Goal: Check status: Check status

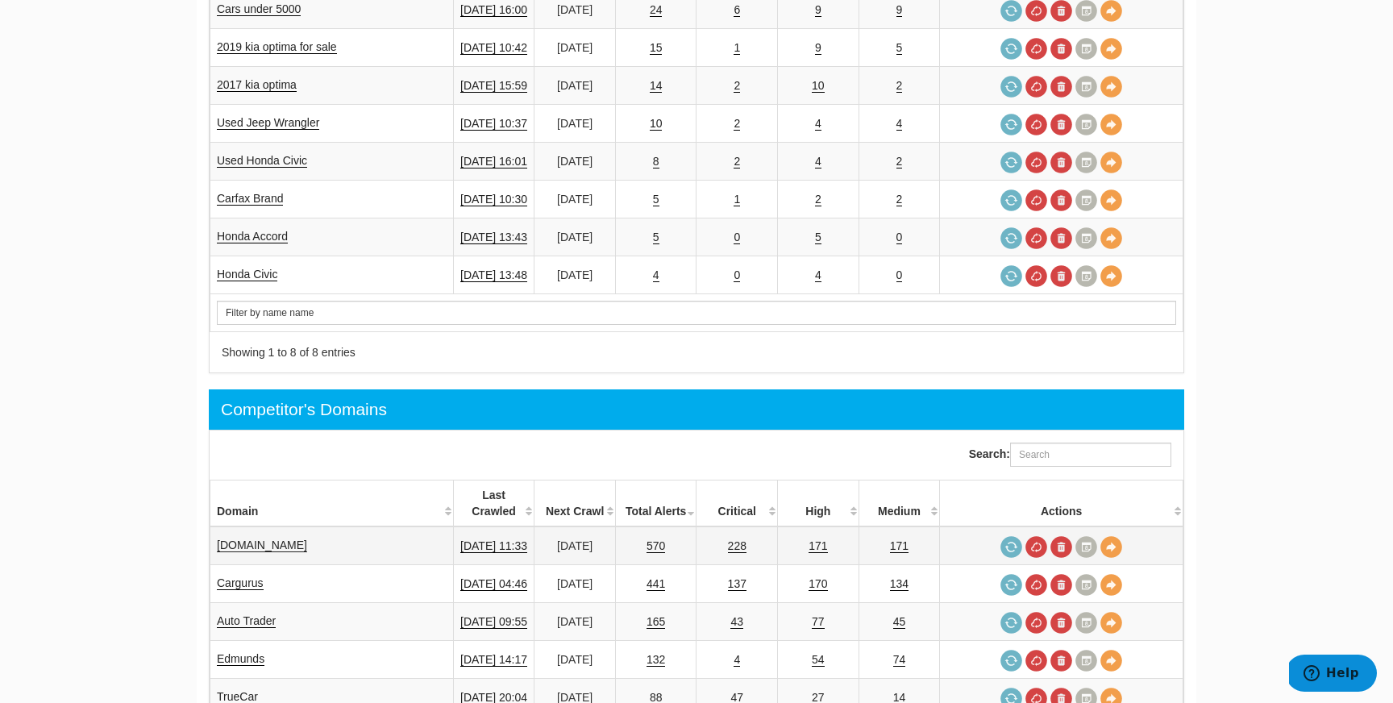
scroll to position [65, 0]
click at [252, 539] on link "[DOMAIN_NAME]" at bounding box center [262, 546] width 90 height 14
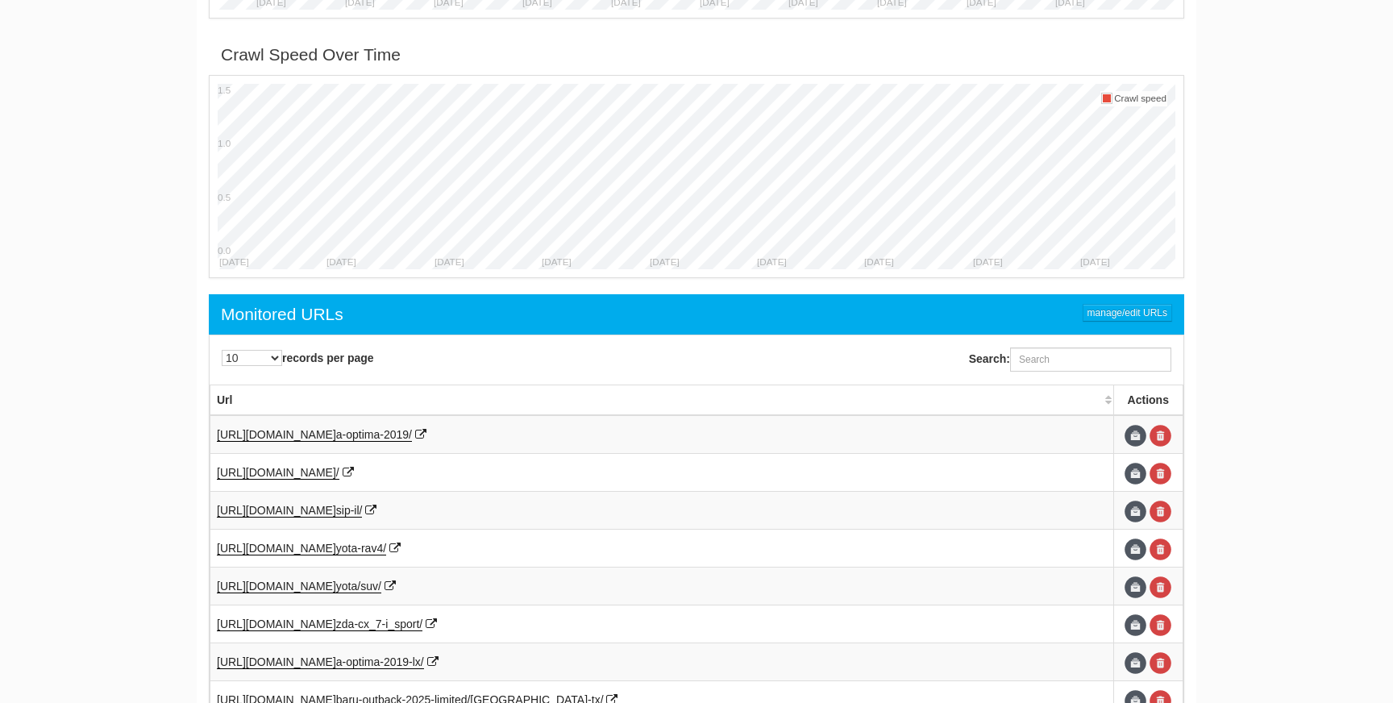
scroll to position [827, 0]
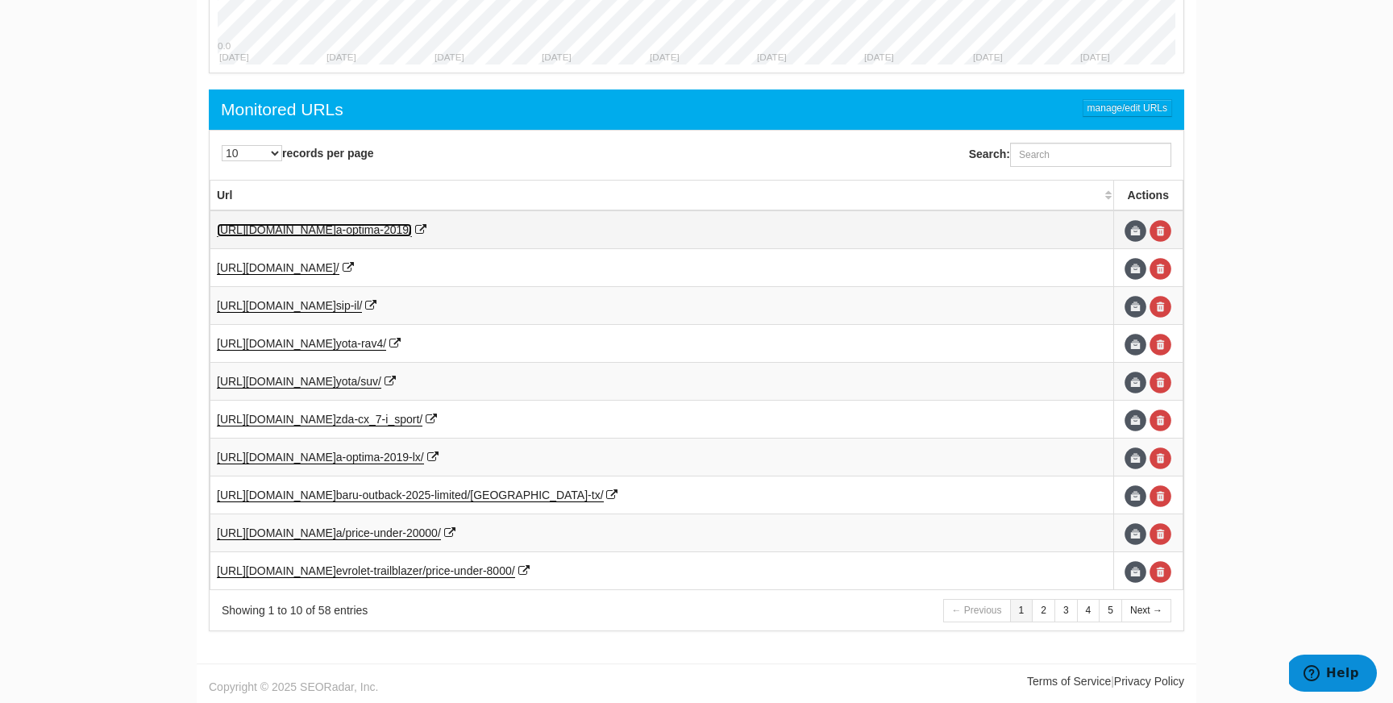
click at [412, 231] on span "a-optima-2019/" at bounding box center [374, 229] width 76 height 13
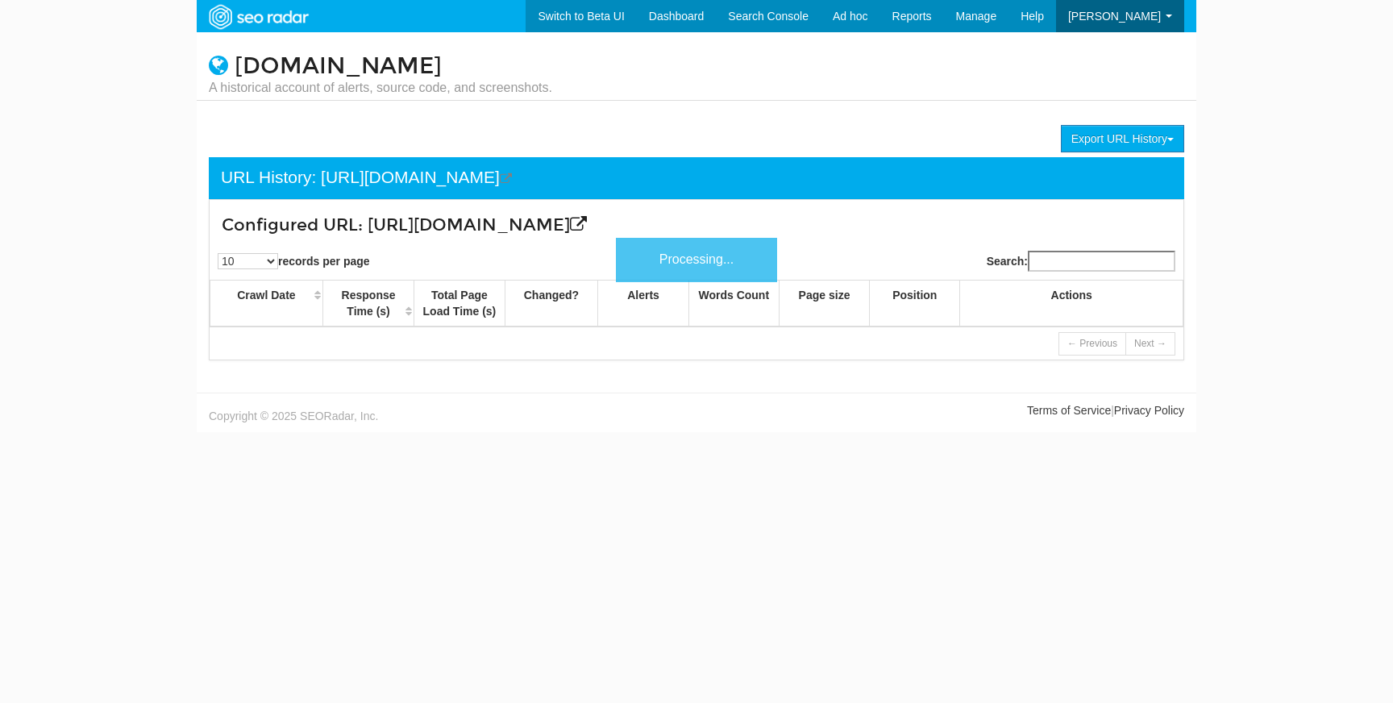
scroll to position [65, 0]
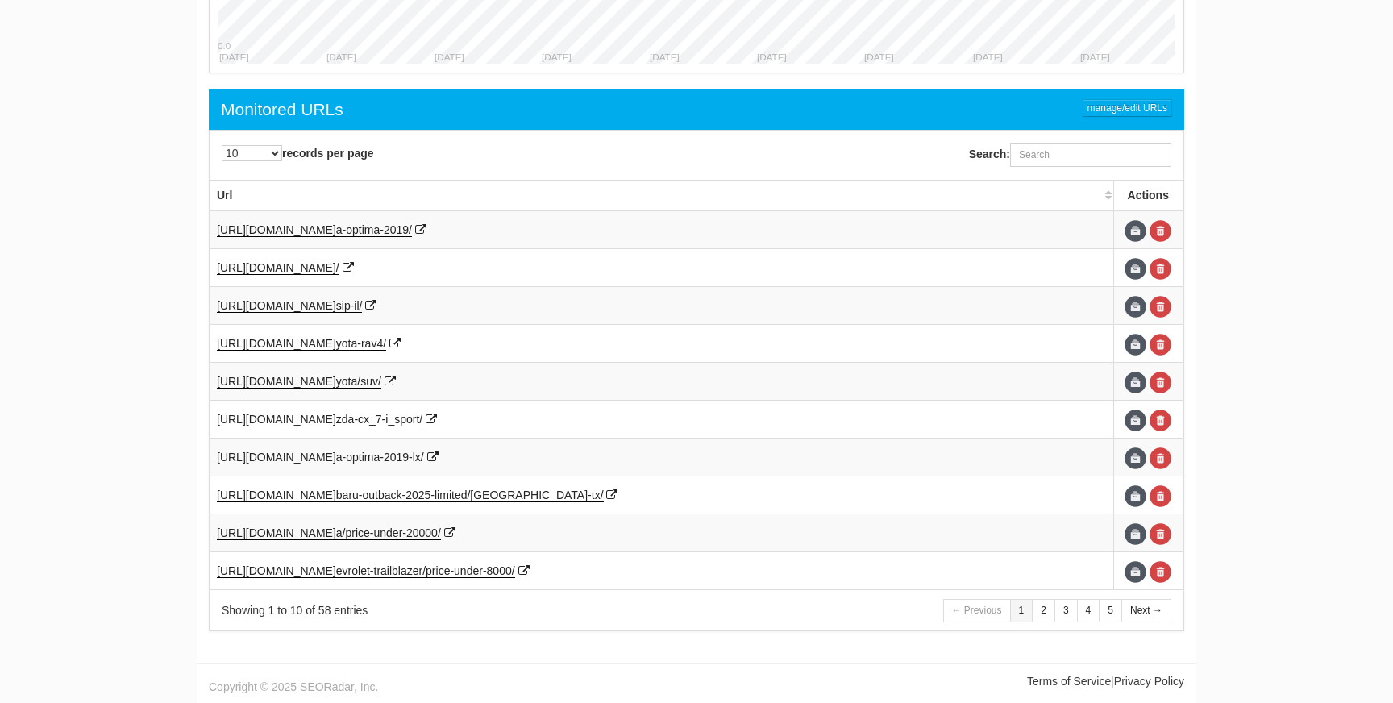
scroll to position [65, 0]
